Goal: Task Accomplishment & Management: Complete application form

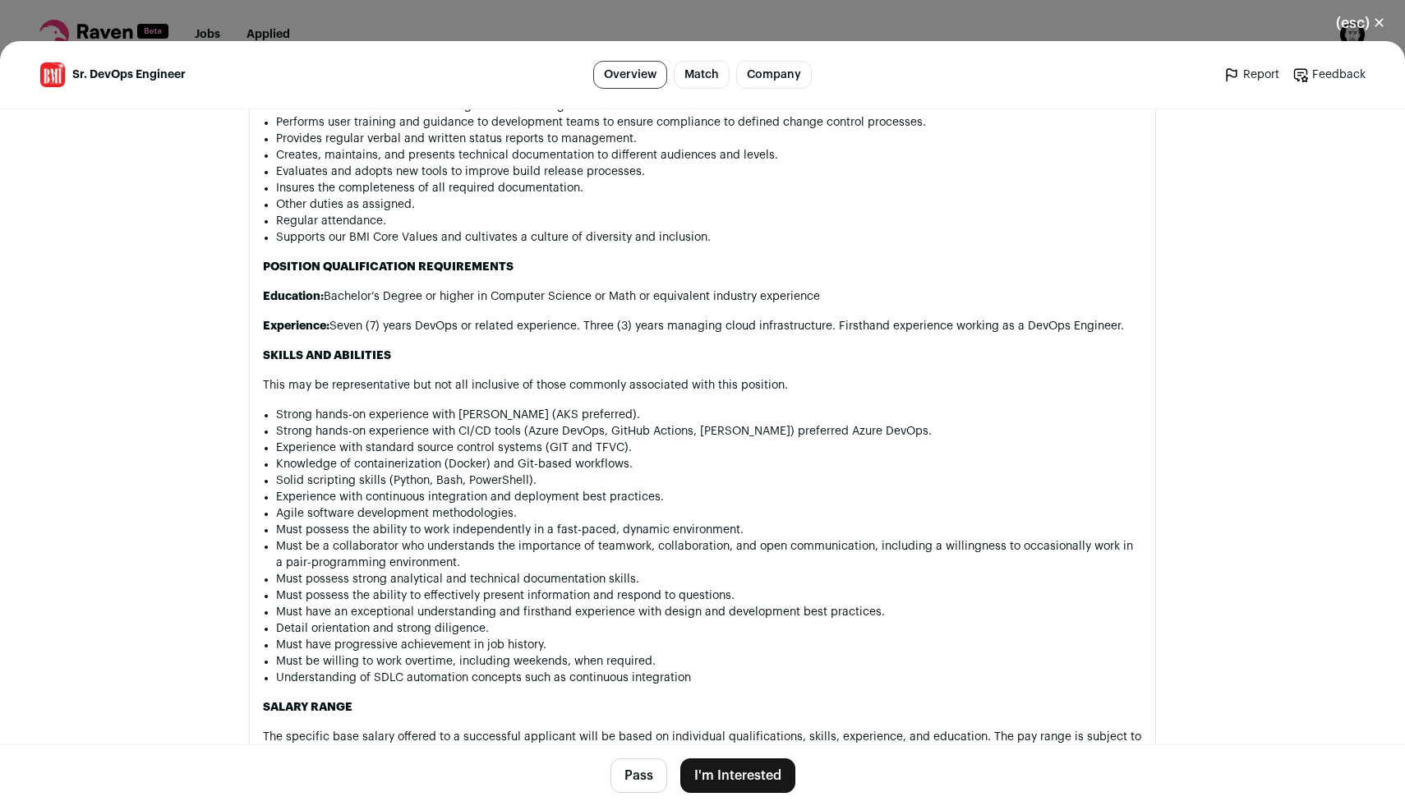
scroll to position [1591, 0]
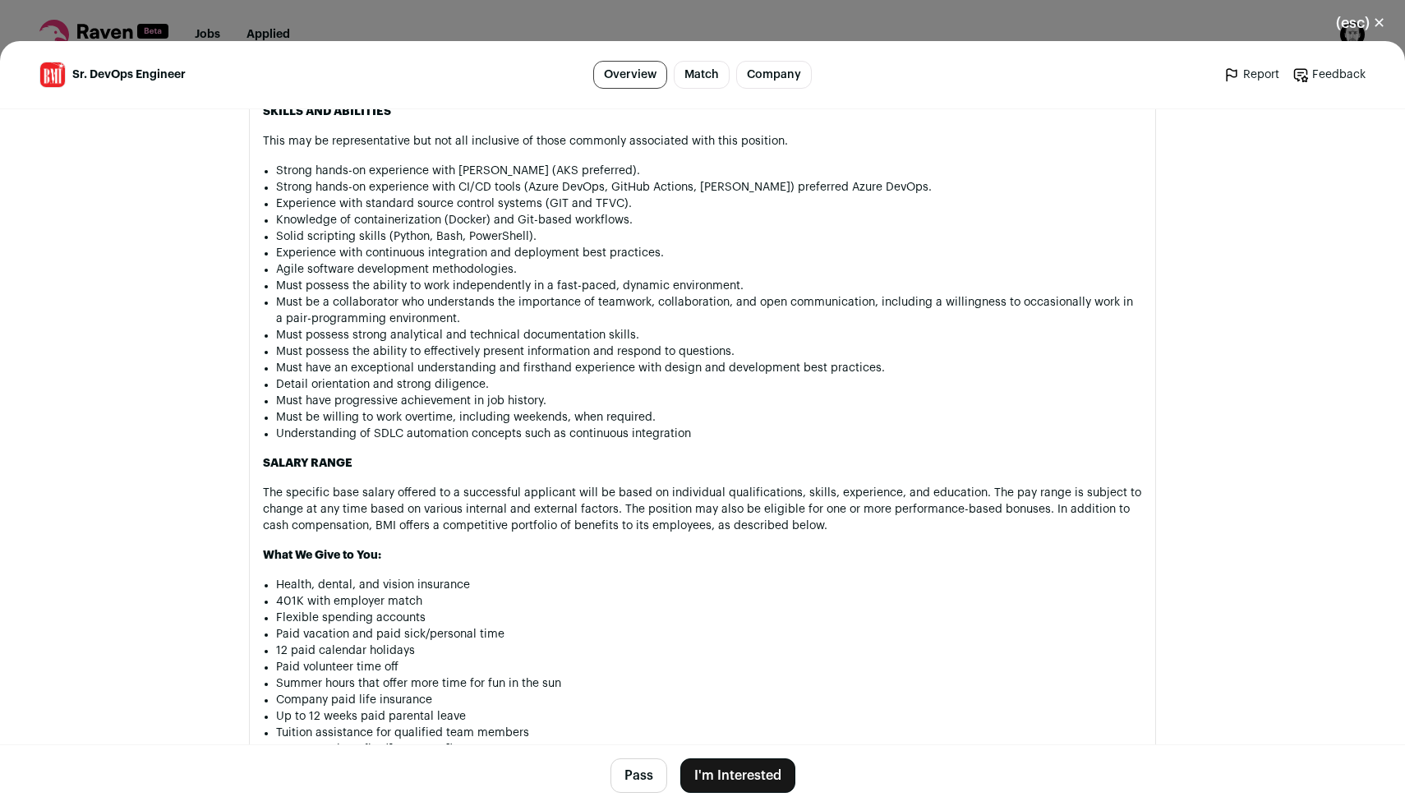
click at [767, 777] on button "I'm Interested" at bounding box center [737, 776] width 115 height 35
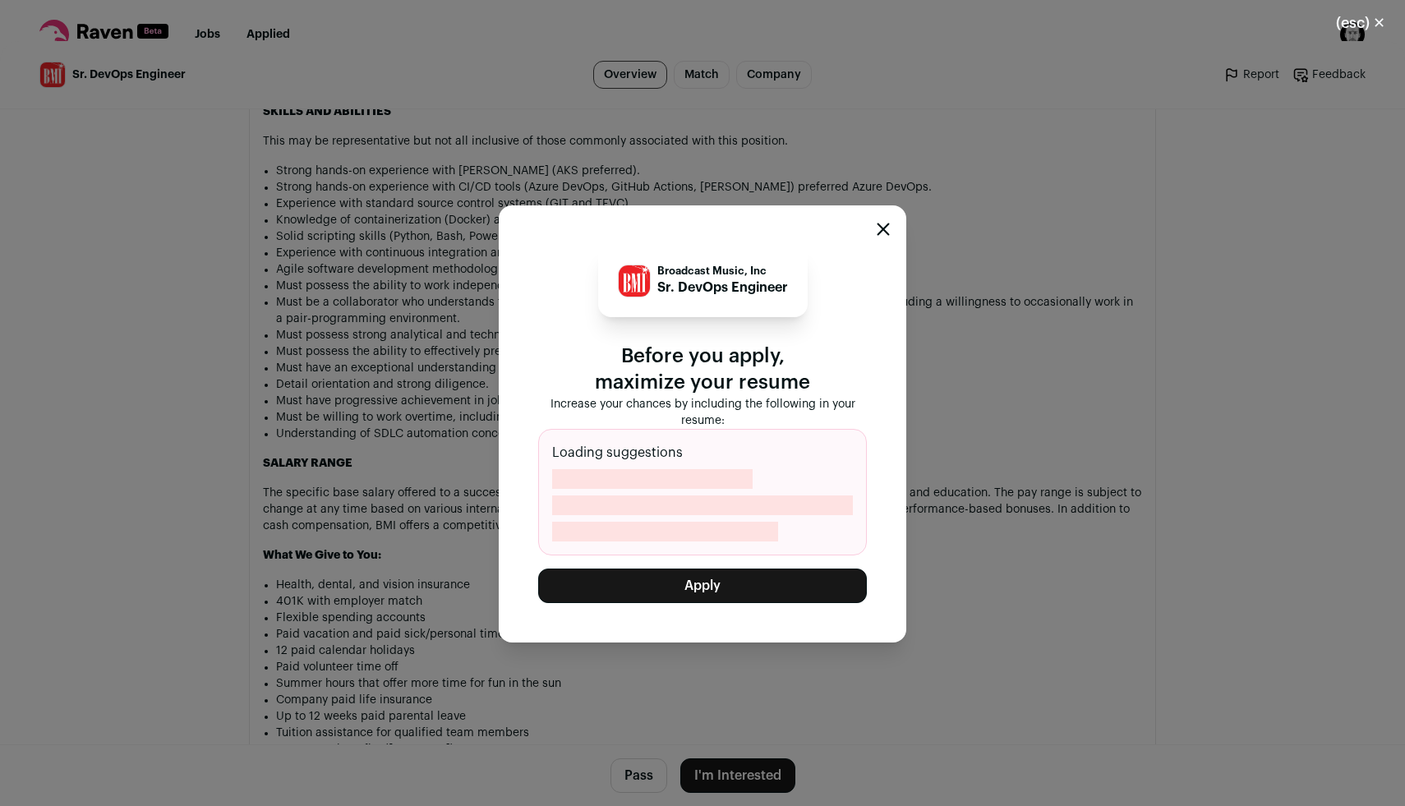
click at [695, 592] on button "Apply" at bounding box center [702, 586] width 329 height 35
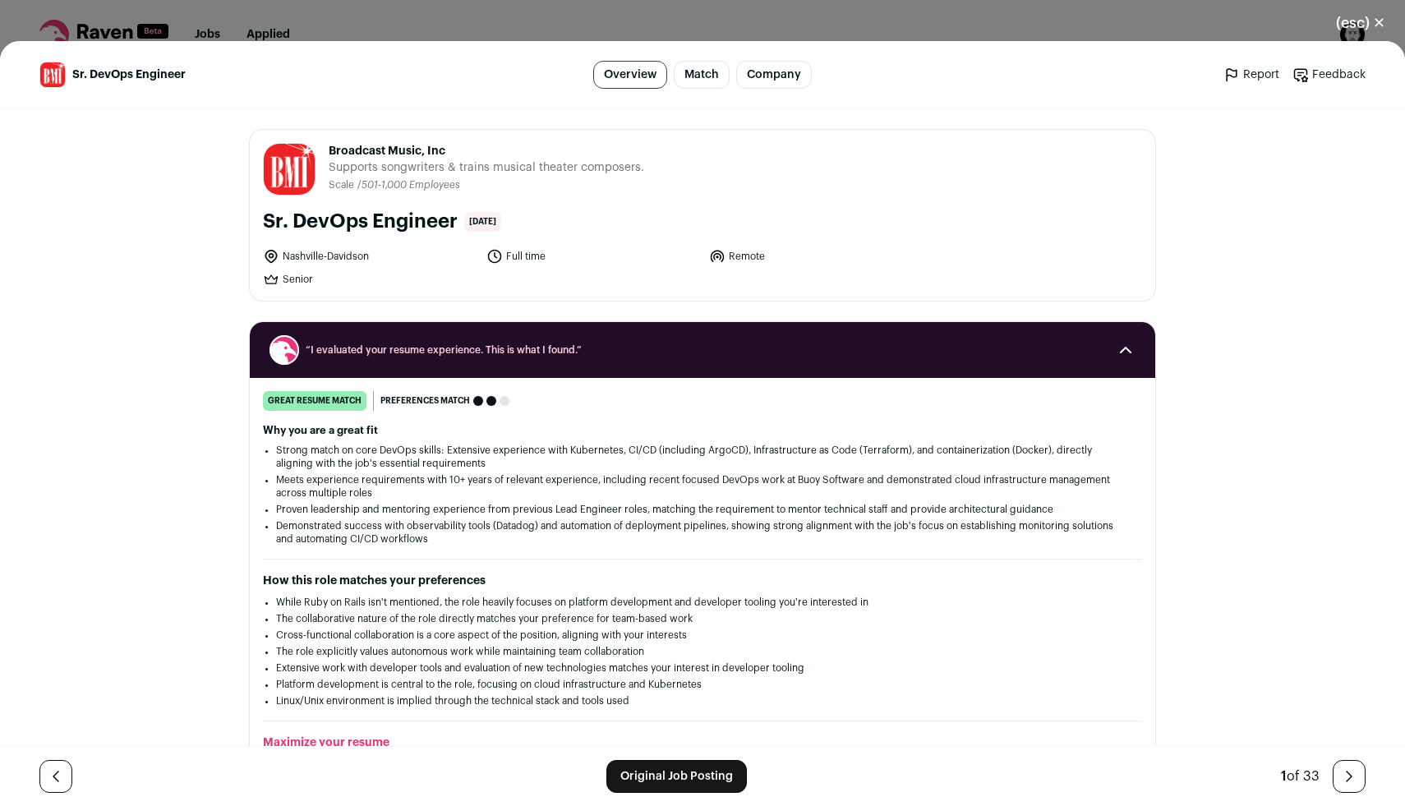
scroll to position [677, 0]
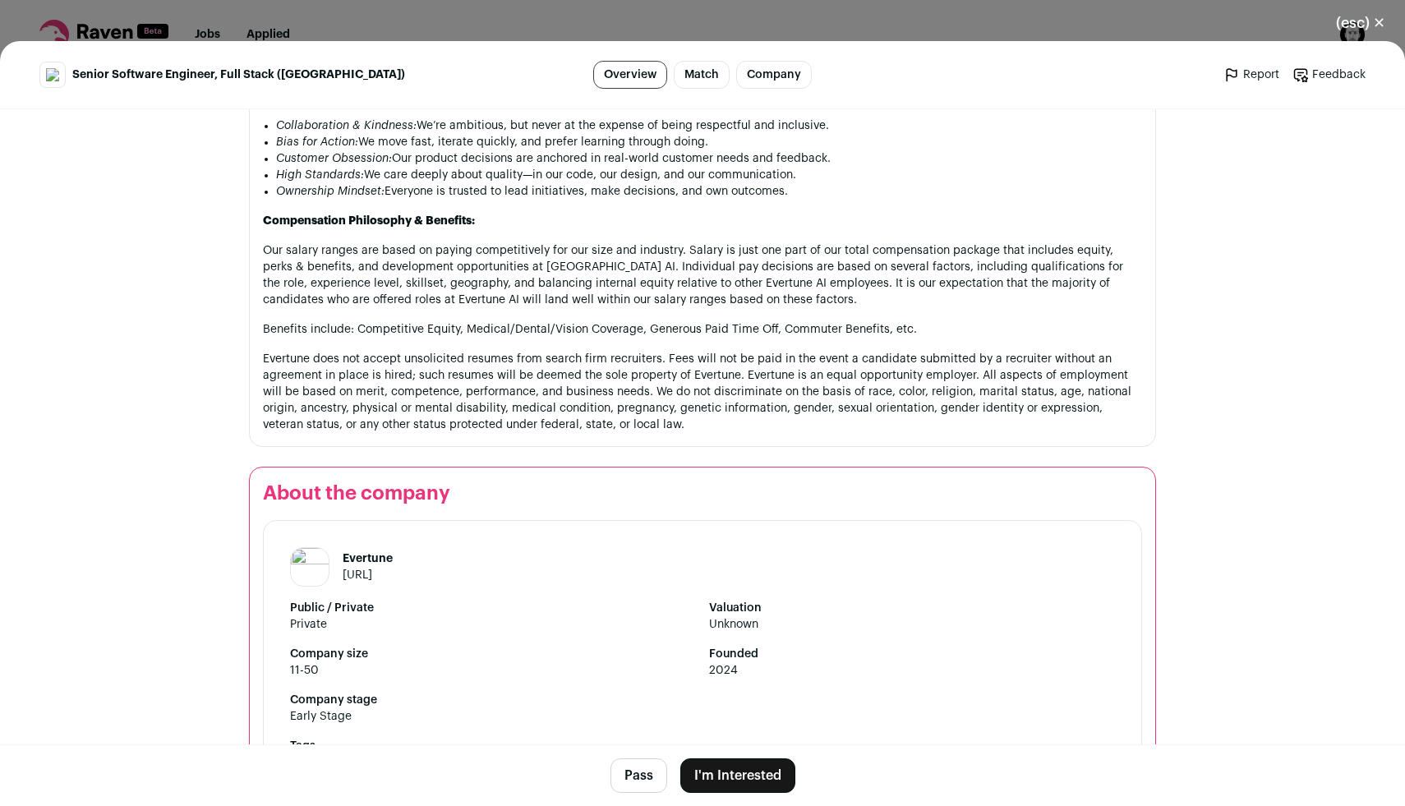
scroll to position [1943, 0]
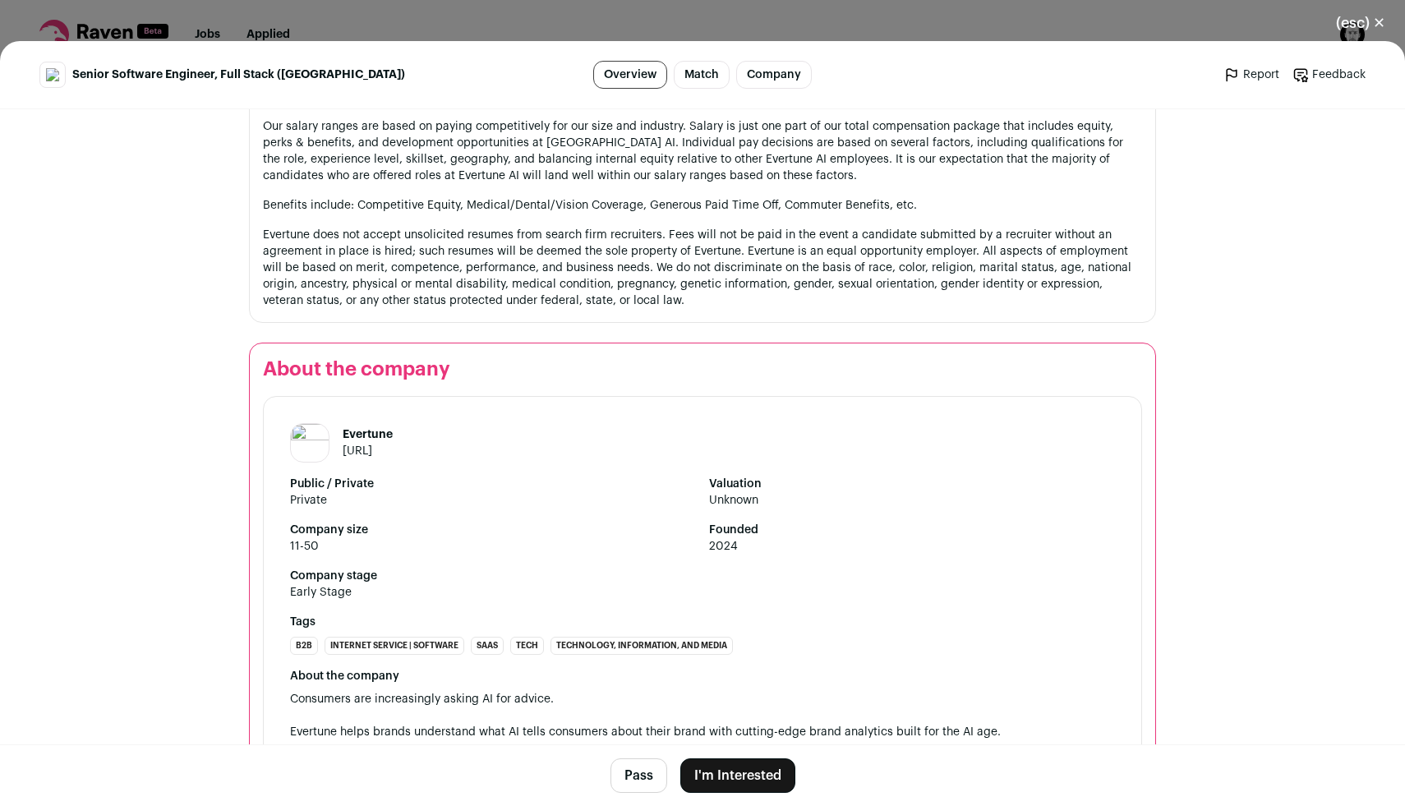
click at [728, 772] on button "I'm Interested" at bounding box center [737, 776] width 115 height 35
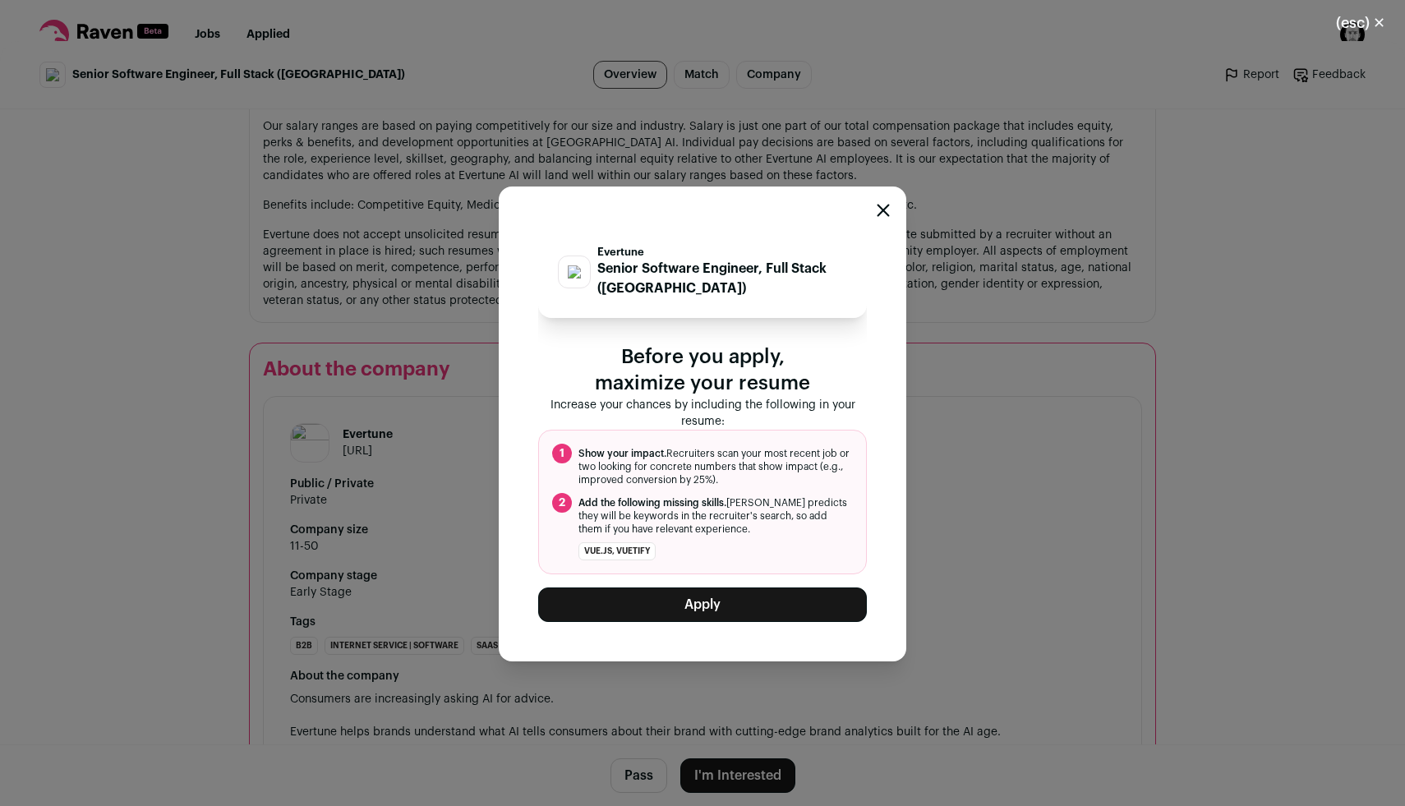
click at [730, 606] on button "Apply" at bounding box center [702, 605] width 329 height 35
